Goal: Task Accomplishment & Management: Complete application form

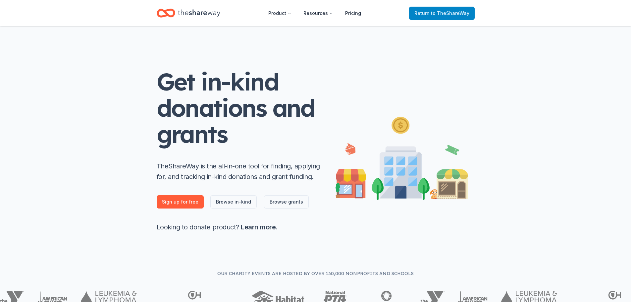
click at [441, 13] on span "to TheShareWay" at bounding box center [450, 13] width 38 height 6
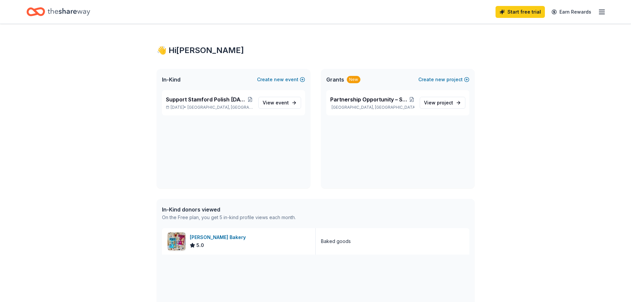
click at [337, 79] on span "Grants" at bounding box center [335, 79] width 18 height 8
click at [351, 78] on div "New" at bounding box center [354, 79] width 14 height 7
click at [336, 79] on span "Grants" at bounding box center [335, 79] width 18 height 8
click at [269, 100] on span "View event" at bounding box center [275, 103] width 26 height 8
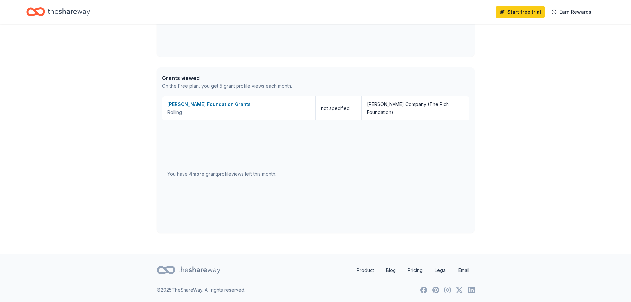
scroll to position [109, 0]
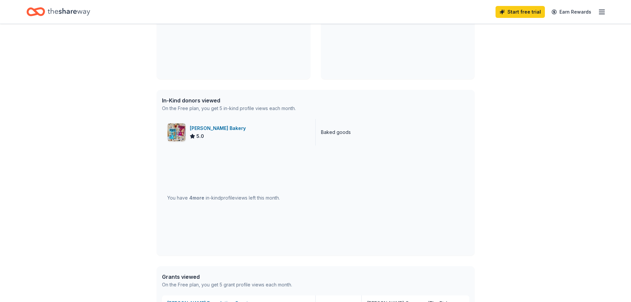
click at [176, 131] on img at bounding box center [176, 132] width 18 height 18
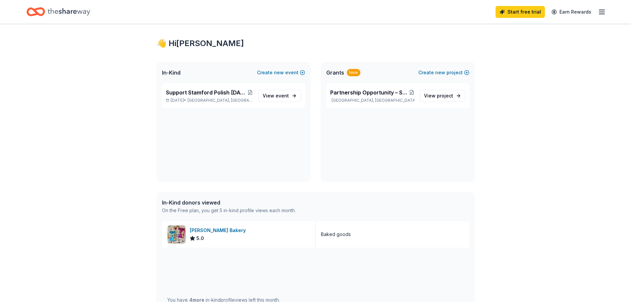
scroll to position [0, 0]
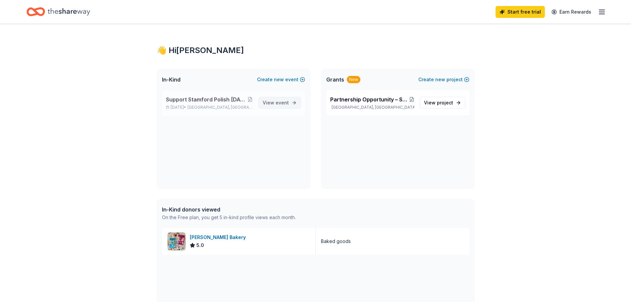
click at [278, 105] on span "event" at bounding box center [281, 103] width 13 height 6
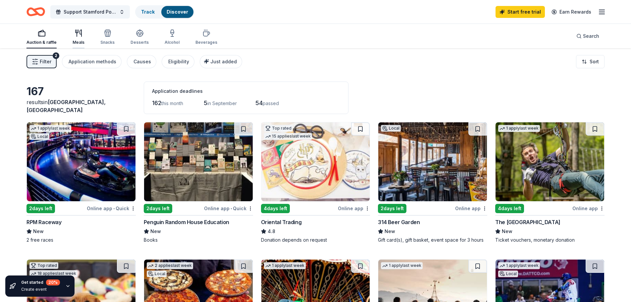
click at [75, 37] on div "Meals" at bounding box center [78, 37] width 12 height 16
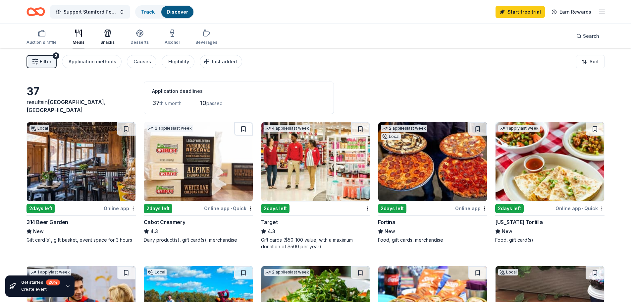
click at [103, 38] on div "Snacks" at bounding box center [107, 37] width 14 height 16
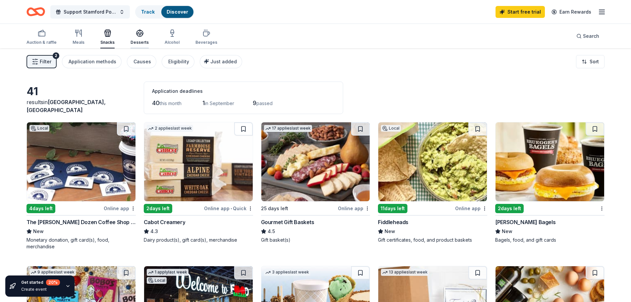
click at [139, 38] on div "Desserts" at bounding box center [139, 37] width 18 height 16
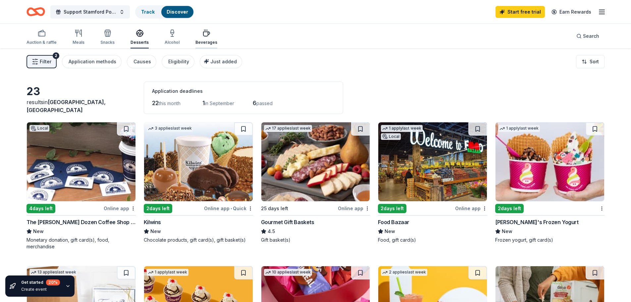
click at [208, 42] on div "Beverages" at bounding box center [206, 42] width 22 height 5
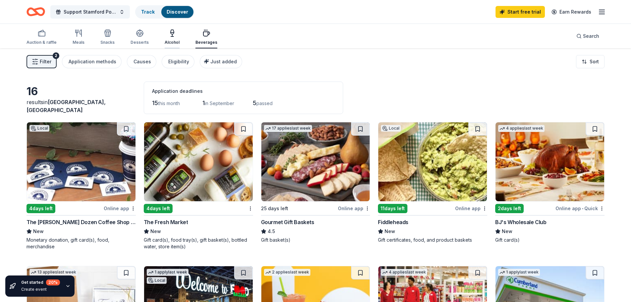
click at [172, 35] on icon "button" at bounding box center [172, 35] width 0 height 2
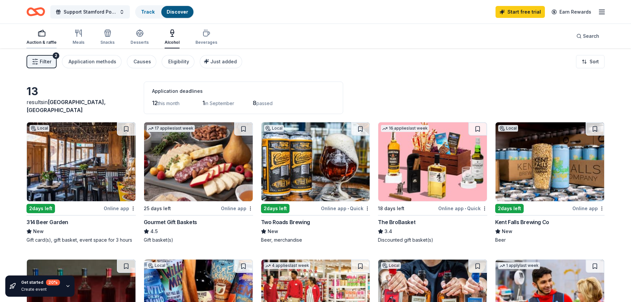
click at [40, 38] on div "Auction & raffle" at bounding box center [41, 37] width 30 height 16
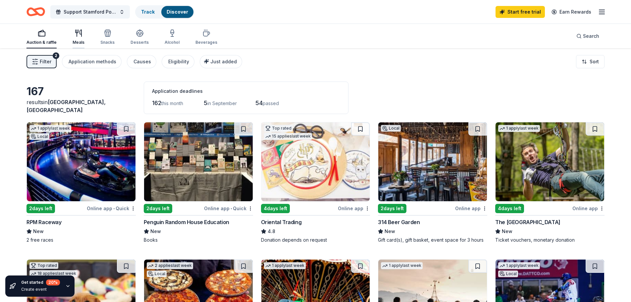
click at [79, 38] on div "Meals" at bounding box center [78, 37] width 12 height 16
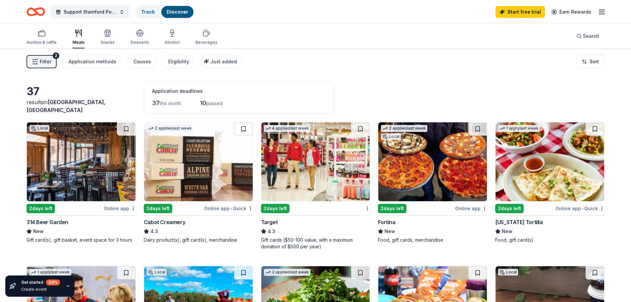
click at [46, 60] on span "Filter" at bounding box center [46, 62] width 12 height 8
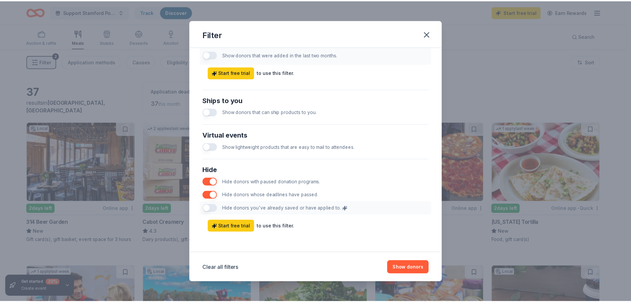
scroll to position [275, 0]
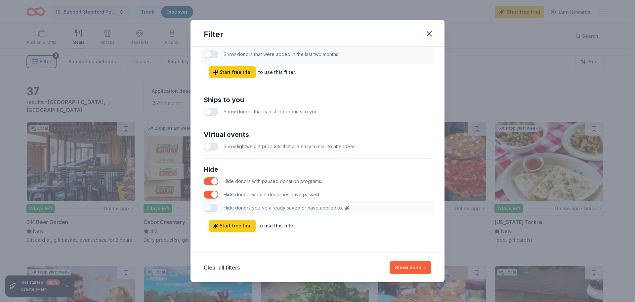
click at [495, 101] on div "Filter Causes Find donors that support causes like yours. Animals Art & Culture…" at bounding box center [317, 151] width 635 height 302
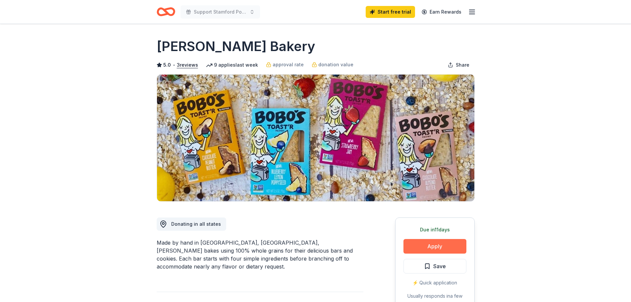
click at [433, 244] on button "Apply" at bounding box center [434, 246] width 63 height 15
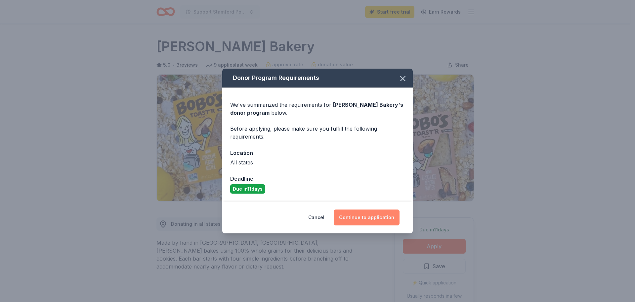
click at [364, 218] on button "Continue to application" at bounding box center [367, 217] width 66 height 16
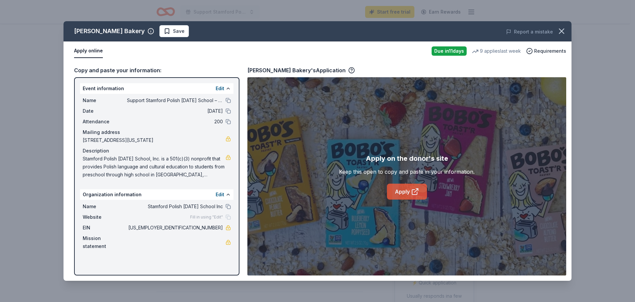
click at [405, 193] on link "Apply" at bounding box center [407, 191] width 40 height 16
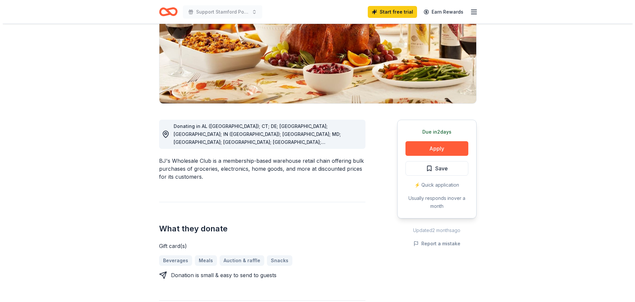
scroll to position [99, 0]
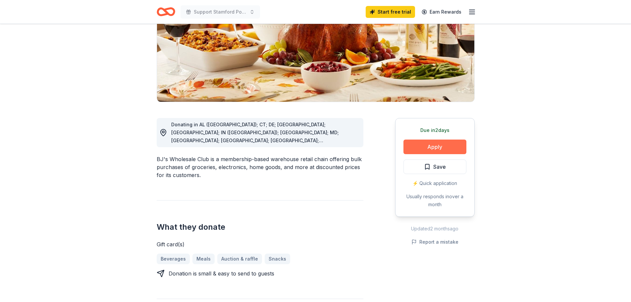
click at [433, 147] on button "Apply" at bounding box center [434, 146] width 63 height 15
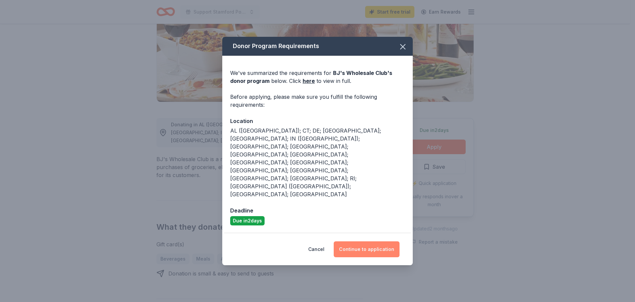
click at [366, 241] on button "Continue to application" at bounding box center [367, 249] width 66 height 16
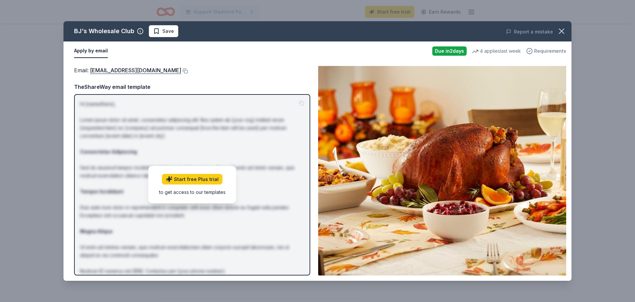
click at [548, 49] on span "Requirements" at bounding box center [551, 51] width 32 height 8
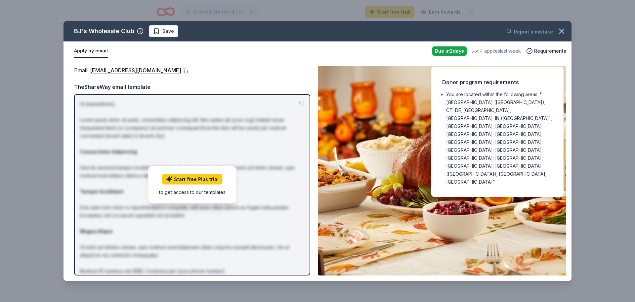
click at [223, 77] on div "Email : community@bjs.com TheShareWay email template Hi [name/there], Lorem ips…" at bounding box center [192, 170] width 236 height 209
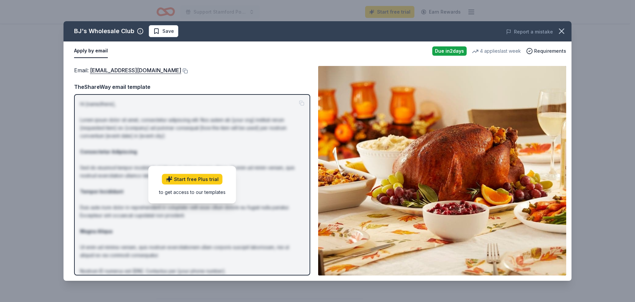
click at [177, 194] on div "to get access to our templates" at bounding box center [192, 191] width 67 height 7
click at [162, 135] on p "Hi [name/there], Lorem ipsum dolor sit amet, consectetur adipiscing elit. Nos a…" at bounding box center [192, 199] width 224 height 199
click at [125, 68] on link "community@bjs.com" at bounding box center [135, 70] width 91 height 9
click at [228, 51] on div "Apply by email" at bounding box center [250, 51] width 353 height 14
click at [82, 50] on button "Apply by email" at bounding box center [91, 51] width 34 height 14
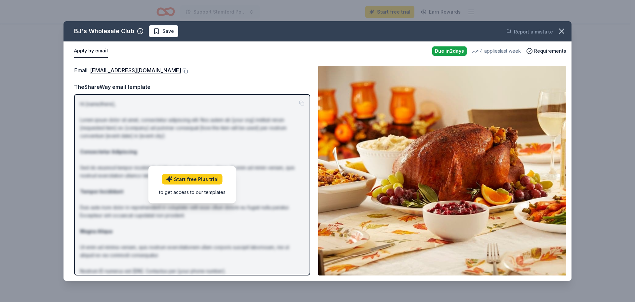
click at [230, 75] on div "Email : community@bjs.com TheShareWay email template Hi [name/there], Lorem ips…" at bounding box center [192, 170] width 236 height 209
click at [90, 52] on button "Apply by email" at bounding box center [91, 51] width 34 height 14
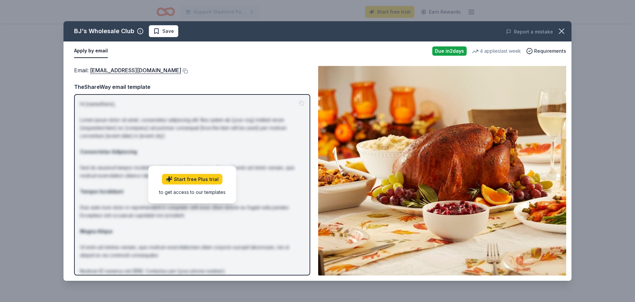
click at [90, 52] on button "Apply by email" at bounding box center [91, 51] width 34 height 14
click at [30, 112] on div "BJ's Wholesale Club Save Report a mistake Apply by email Due in 2 days 4 applie…" at bounding box center [317, 151] width 635 height 302
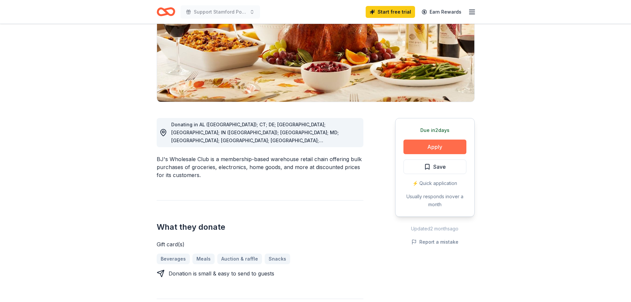
click at [429, 147] on button "Apply" at bounding box center [434, 146] width 63 height 15
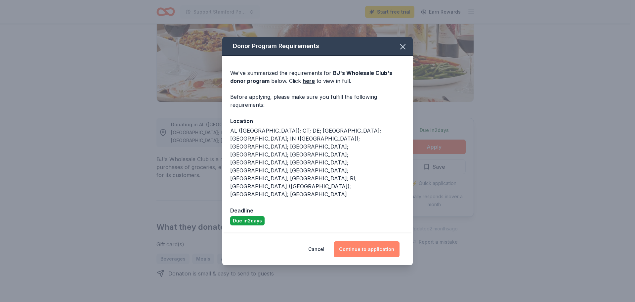
click at [363, 241] on button "Continue to application" at bounding box center [367, 249] width 66 height 16
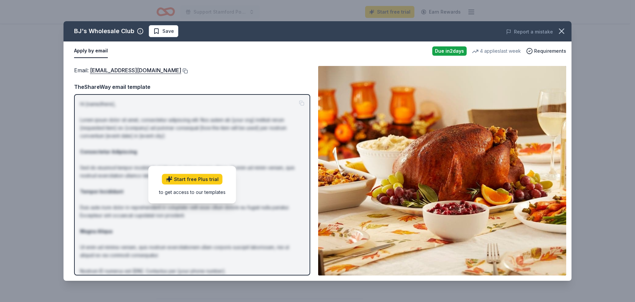
click at [181, 70] on button at bounding box center [184, 70] width 7 height 5
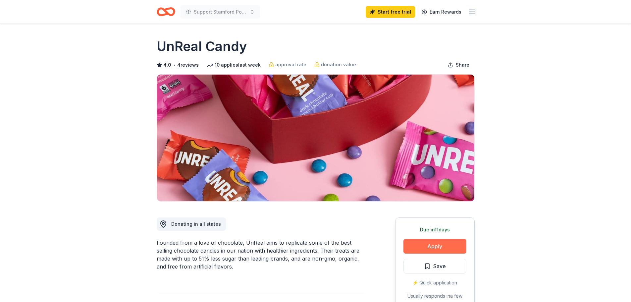
click at [431, 239] on button "Apply" at bounding box center [434, 246] width 63 height 15
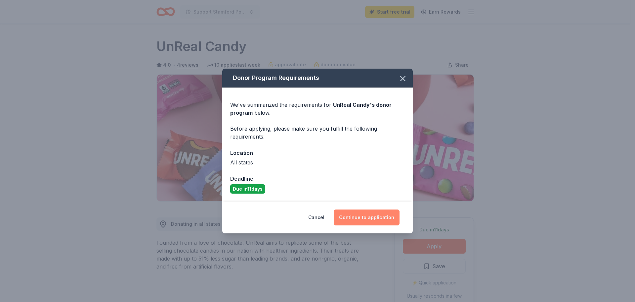
click at [363, 217] on button "Continue to application" at bounding box center [367, 217] width 66 height 16
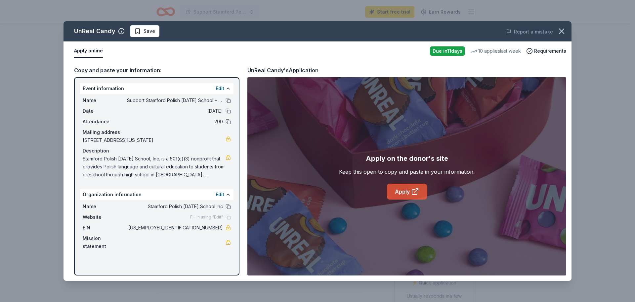
click at [401, 191] on link "Apply" at bounding box center [407, 191] width 40 height 16
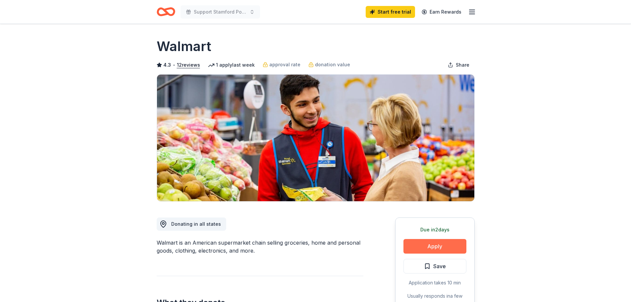
click at [434, 246] on button "Apply" at bounding box center [434, 246] width 63 height 15
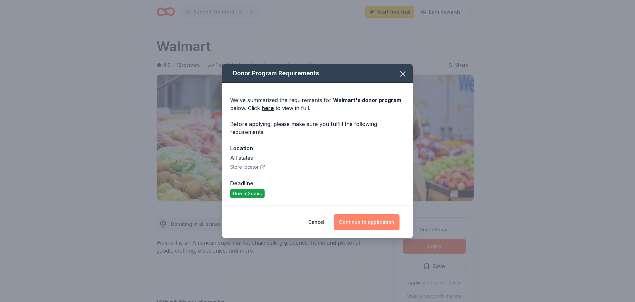
click at [362, 221] on button "Continue to application" at bounding box center [367, 222] width 66 height 16
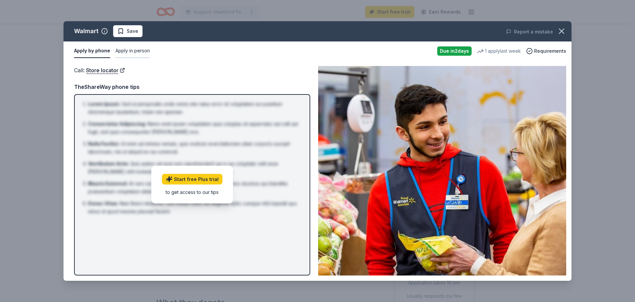
click at [120, 50] on button "Apply in person" at bounding box center [133, 51] width 34 height 14
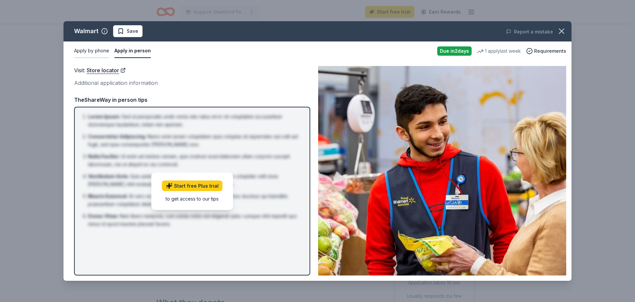
click at [89, 49] on button "Apply by phone" at bounding box center [91, 51] width 35 height 14
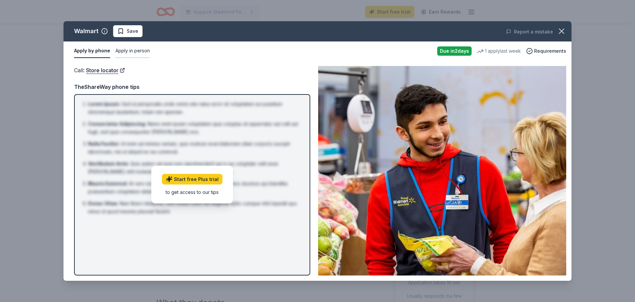
click at [130, 51] on button "Apply in person" at bounding box center [133, 51] width 34 height 14
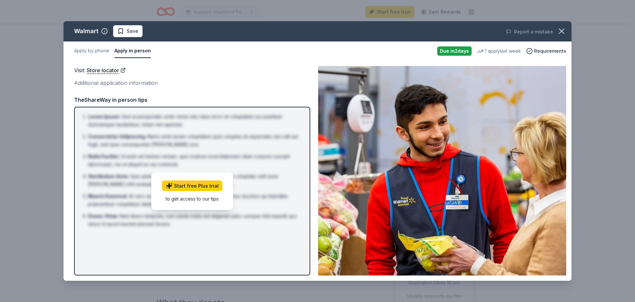
click at [117, 83] on div "Additional application information" at bounding box center [192, 82] width 236 height 9
click at [98, 70] on link "Store locator" at bounding box center [106, 70] width 39 height 9
click at [544, 49] on span "Requirements" at bounding box center [551, 51] width 32 height 8
click at [263, 71] on div "Visit : Store locator" at bounding box center [192, 70] width 236 height 9
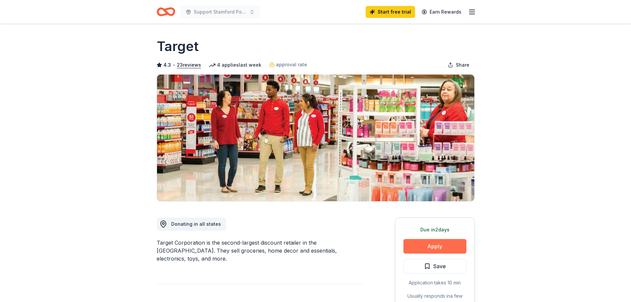
click at [431, 245] on button "Apply" at bounding box center [434, 246] width 63 height 15
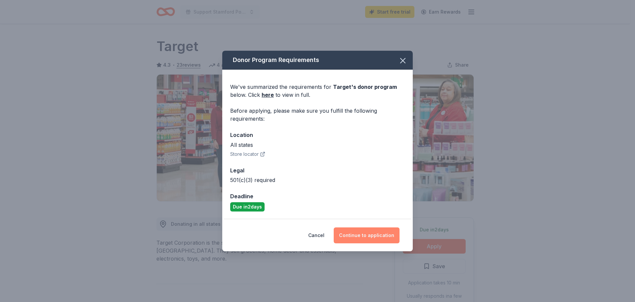
click at [372, 234] on button "Continue to application" at bounding box center [367, 235] width 66 height 16
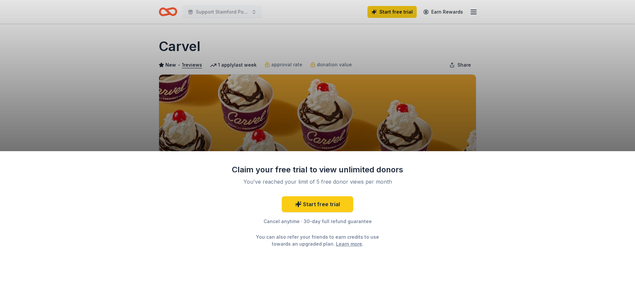
click at [576, 103] on div "Claim your free trial to view unlimited donors You've reached your limit of 5 f…" at bounding box center [317, 151] width 635 height 302
